Goal: Information Seeking & Learning: Learn about a topic

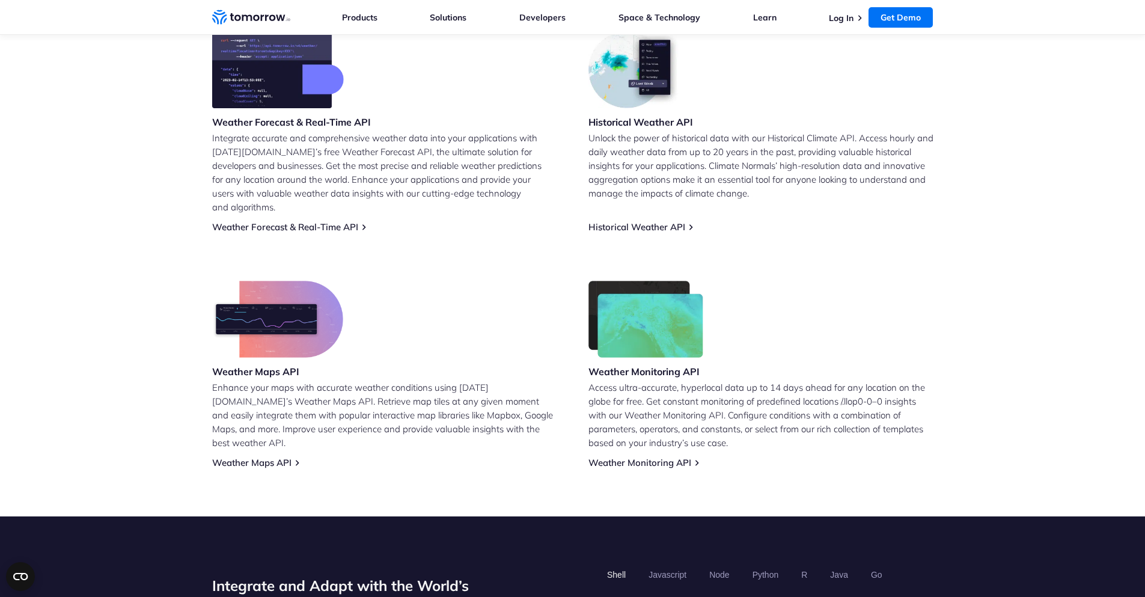
scroll to position [578, 0]
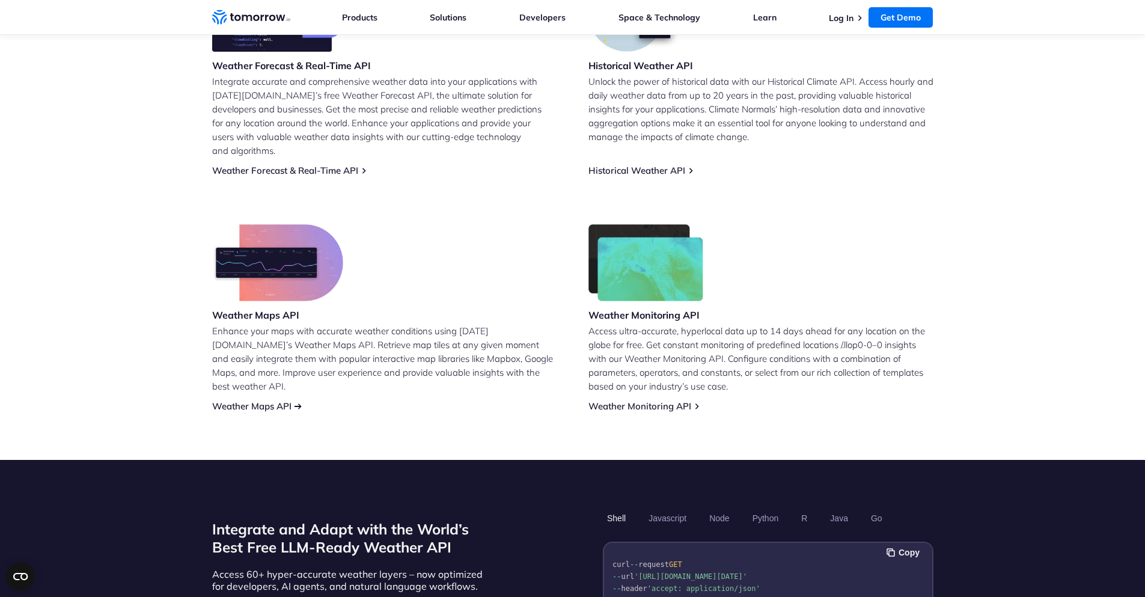
click at [271, 400] on link "Weather Maps API" at bounding box center [251, 405] width 79 height 11
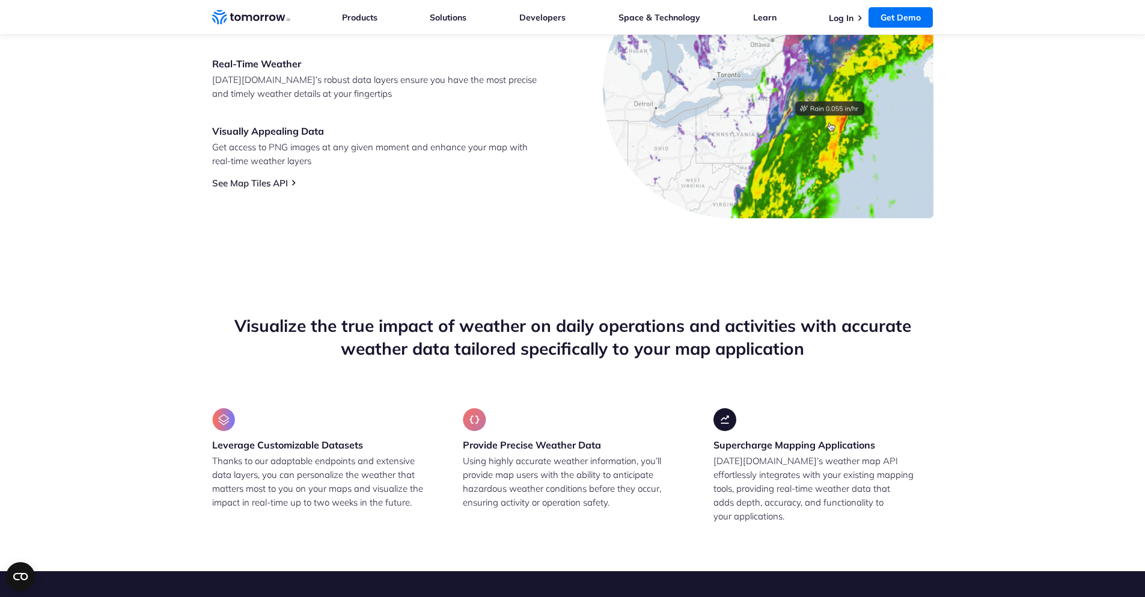
scroll to position [434, 0]
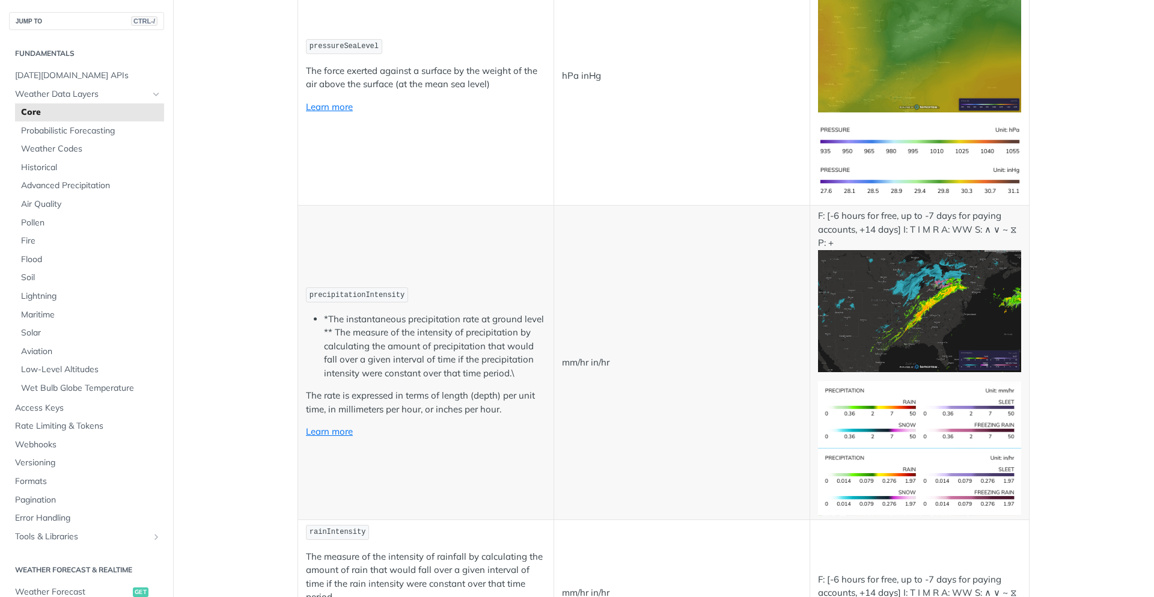
scroll to position [2020, 0]
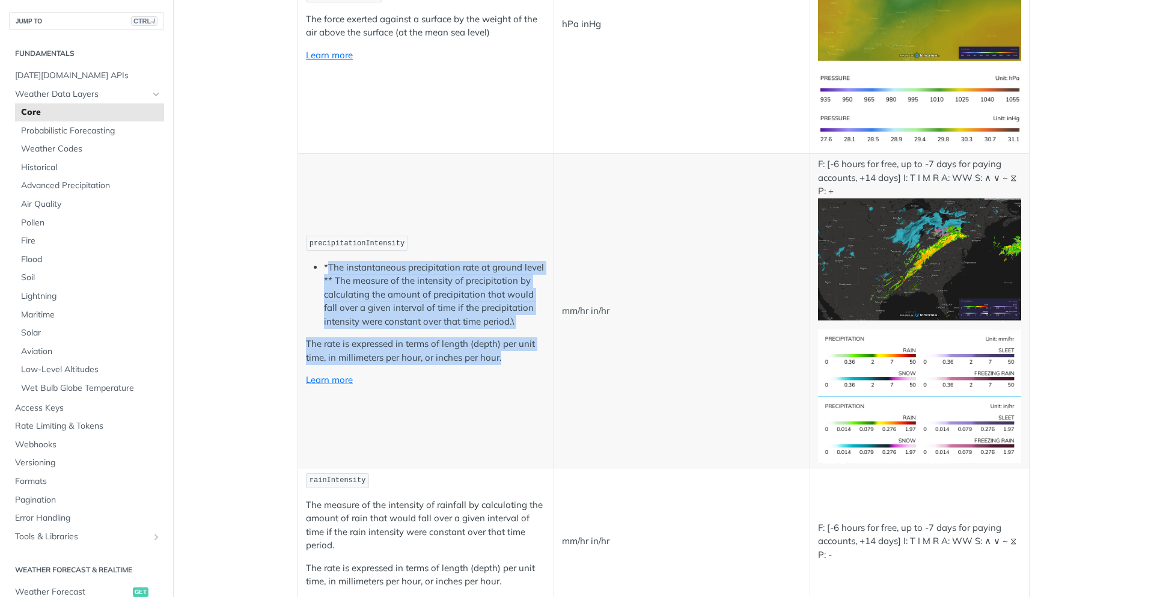
drag, startPoint x: 325, startPoint y: 268, endPoint x: 521, endPoint y: 357, distance: 214.5
click at [521, 357] on td "precipitationIntensity *The instantaneous precipitation rate at ground level **…" at bounding box center [426, 311] width 256 height 314
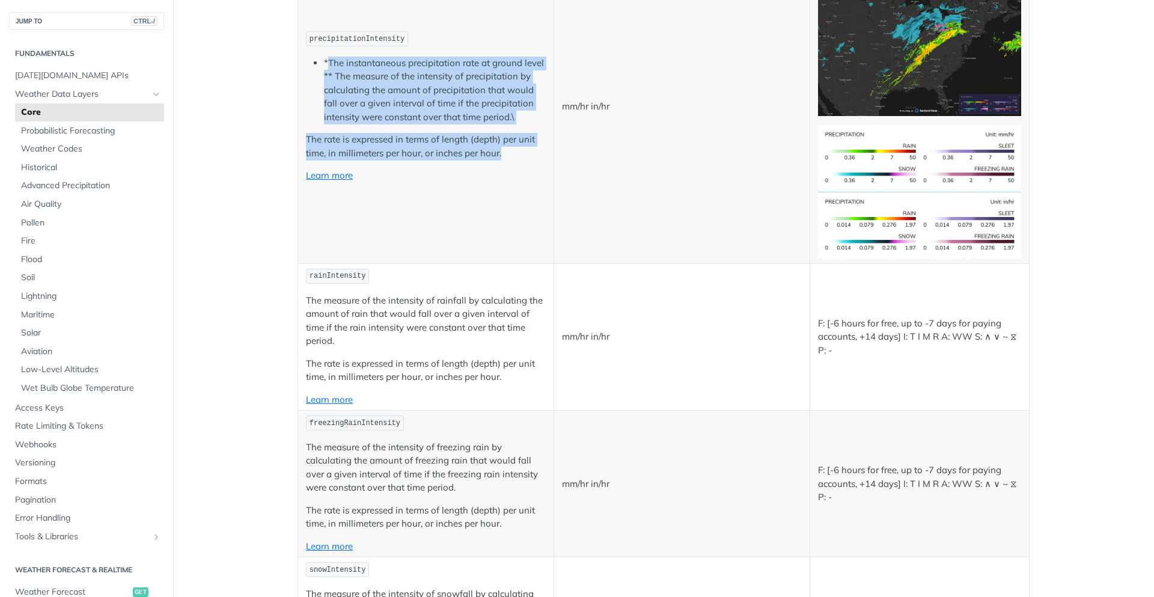
scroll to position [2309, 0]
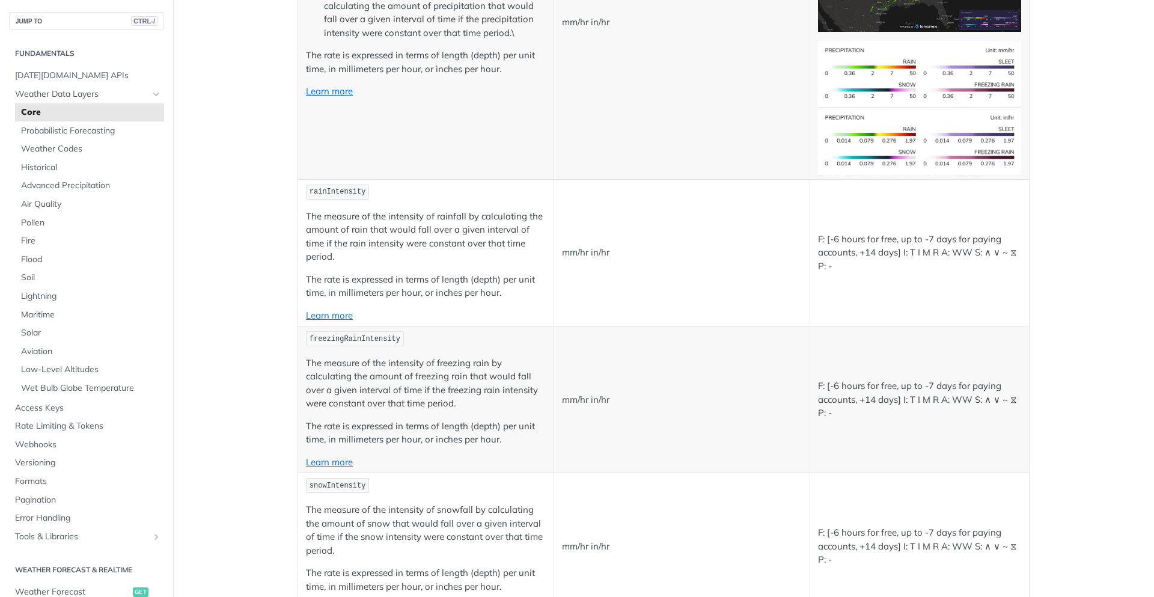
click at [385, 248] on p "The measure of the intensity of rainfall by calculating the amount of rain that…" at bounding box center [426, 237] width 240 height 54
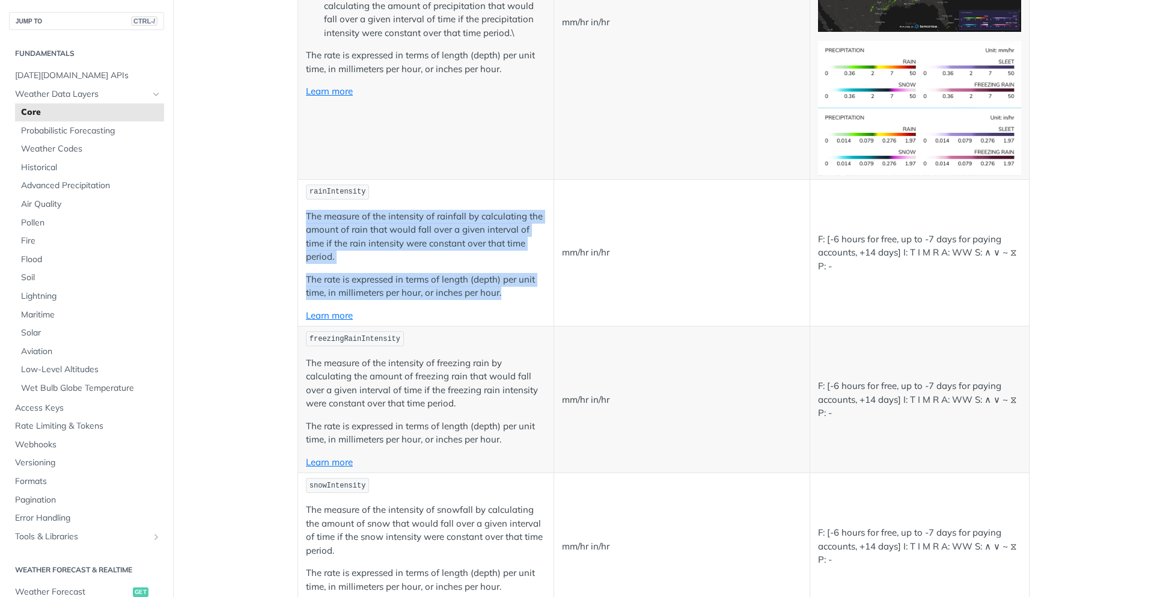
drag, startPoint x: 304, startPoint y: 213, endPoint x: 507, endPoint y: 294, distance: 218.6
click at [507, 294] on td "rainIntensity The measure of the intensity of rainfall by calculating the amoun…" at bounding box center [426, 252] width 256 height 147
click at [422, 205] on td "rainIntensity The measure of the intensity of rainfall by calculating the amoun…" at bounding box center [426, 252] width 256 height 147
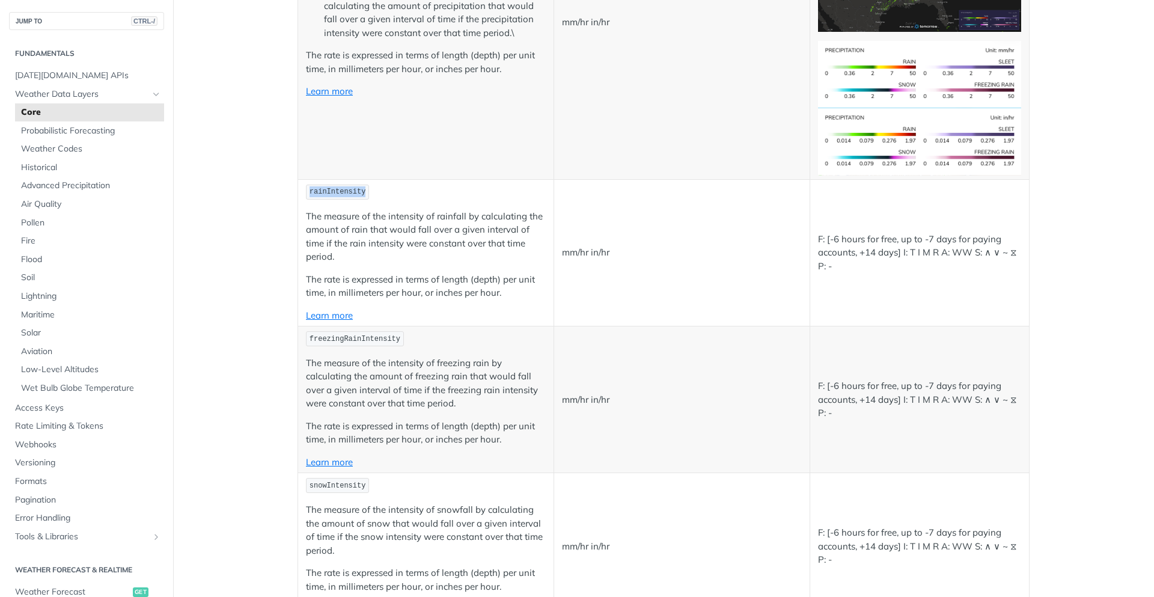
drag, startPoint x: 361, startPoint y: 193, endPoint x: 299, endPoint y: 184, distance: 63.2
click at [299, 183] on td "rainIntensity The measure of the intensity of rainfall by calculating the amoun…" at bounding box center [426, 252] width 256 height 147
copy span "rainIntensity"
